Goal: Information Seeking & Learning: Learn about a topic

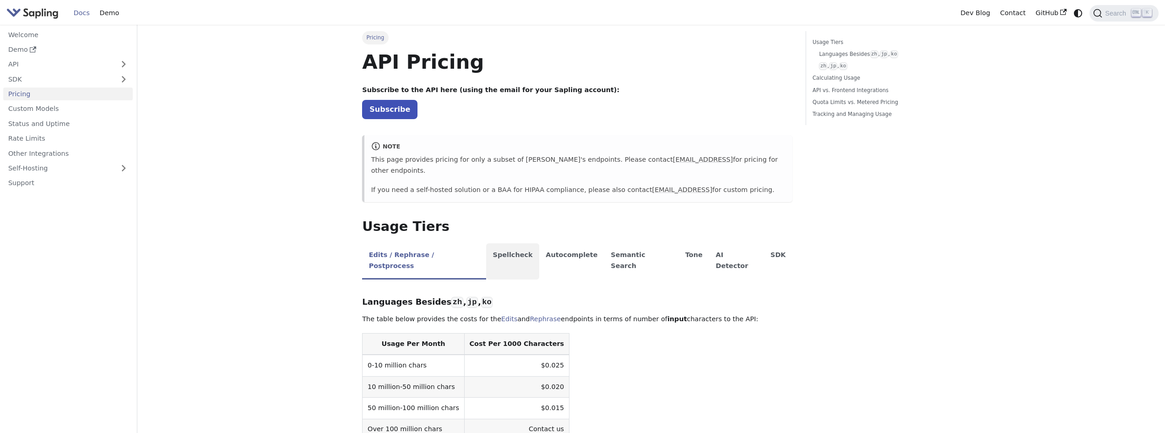
click at [498, 247] on li "Spellcheck" at bounding box center [512, 261] width 53 height 36
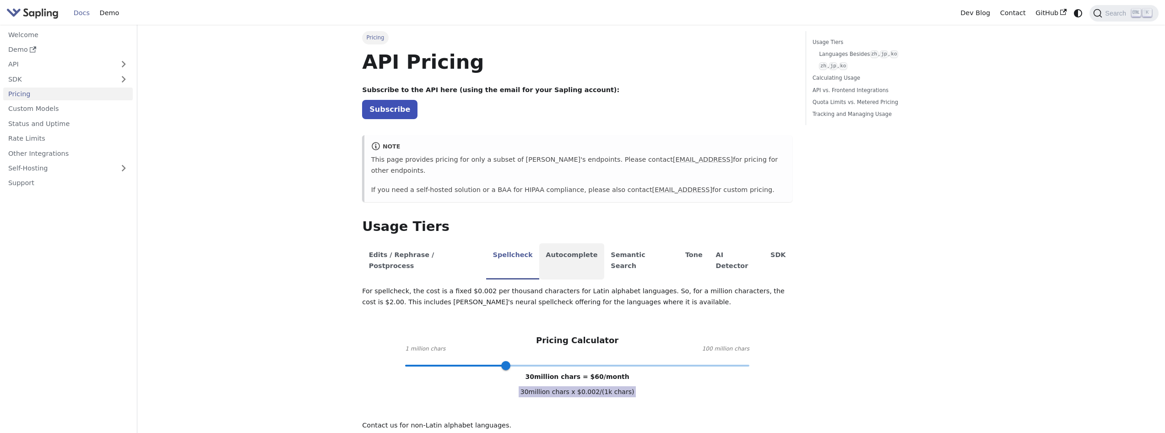
click at [539, 247] on li "Autocomplete" at bounding box center [571, 261] width 65 height 36
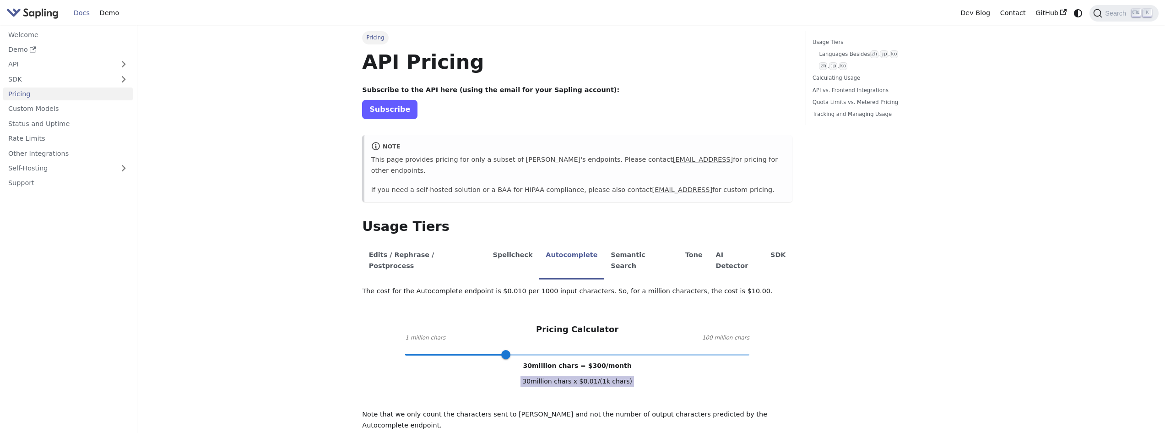
click at [382, 110] on link "Subscribe" at bounding box center [389, 109] width 55 height 19
click at [31, 63] on link "API" at bounding box center [58, 64] width 111 height 13
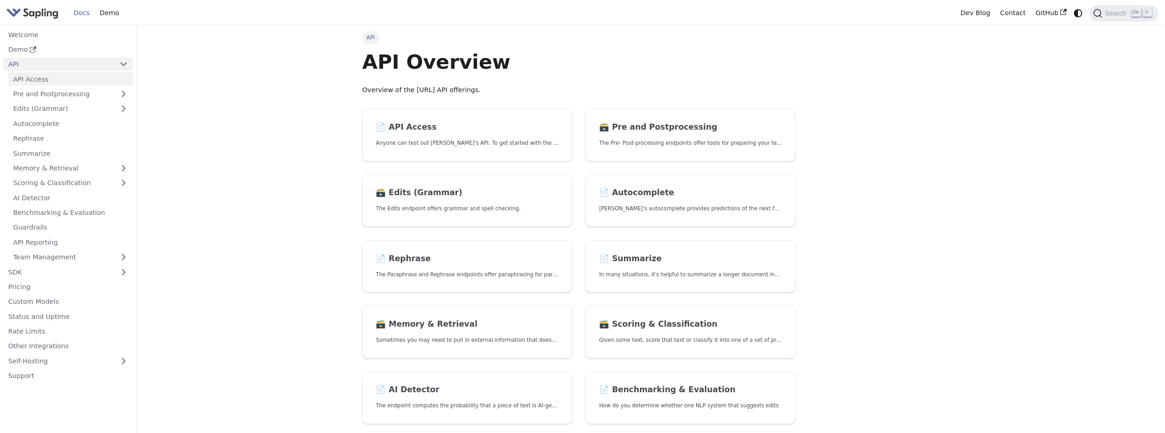
click at [63, 84] on link "API Access" at bounding box center [70, 78] width 124 height 13
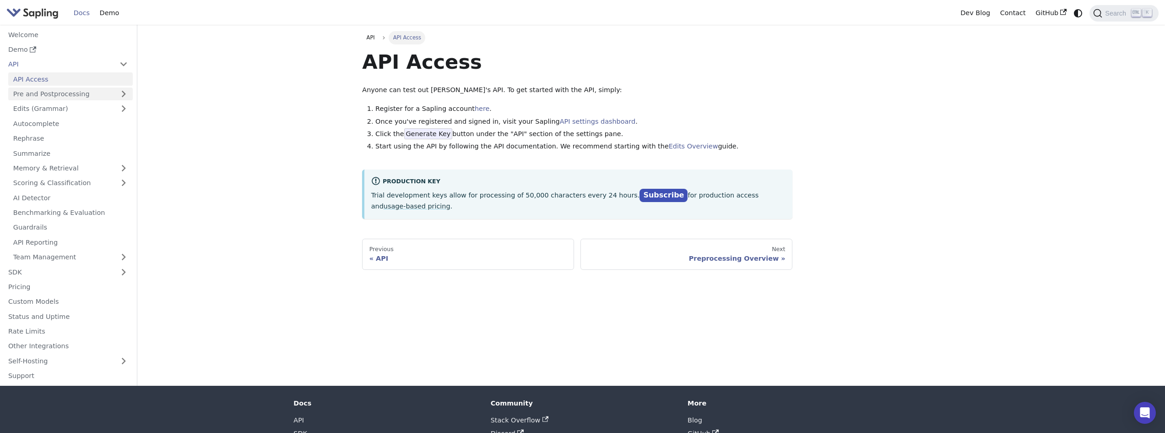
click at [70, 96] on link "Pre and Postprocessing" at bounding box center [70, 93] width 124 height 13
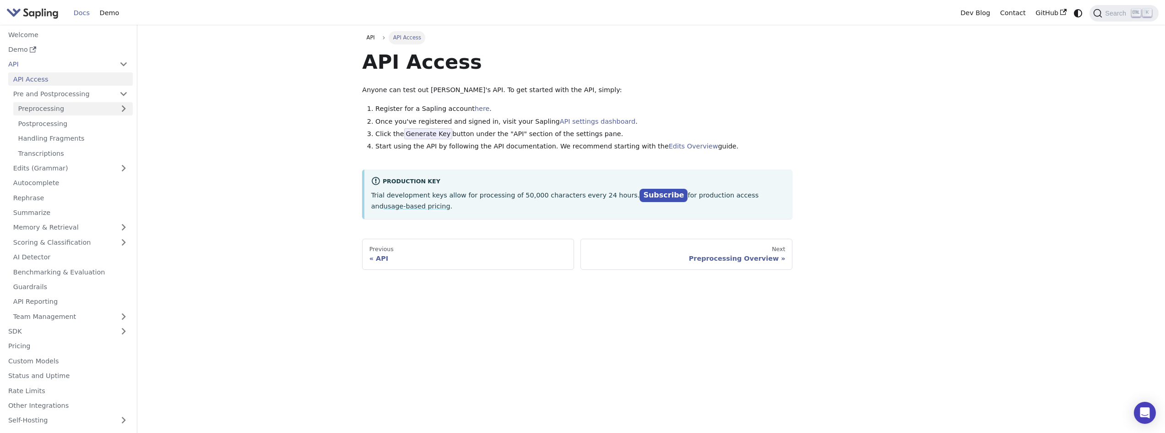
click at [71, 107] on link "Preprocessing" at bounding box center [72, 108] width 119 height 13
click at [49, 65] on link "API" at bounding box center [58, 64] width 111 height 13
